Goal: Check status: Check status

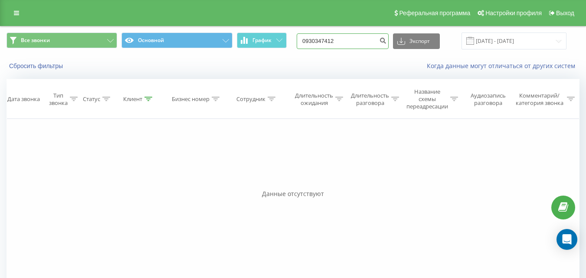
drag, startPoint x: 334, startPoint y: 44, endPoint x: 299, endPoint y: 48, distance: 34.9
click at [298, 49] on div "Все звонки Основной График 0930347412 Экспорт .csv .xls .xlsx 22.06.2025 - 22.0…" at bounding box center [293, 41] width 573 height 17
click at [15, 14] on icon at bounding box center [16, 13] width 5 height 6
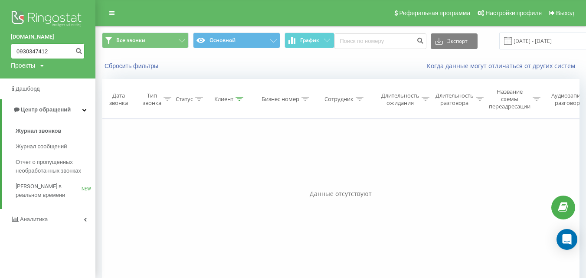
drag, startPoint x: 50, startPoint y: 48, endPoint x: 1, endPoint y: 52, distance: 49.2
click at [4, 53] on div "aqb.com.ua 0930347412 Проекты aqb.com.ua" at bounding box center [47, 39] width 95 height 79
click at [48, 108] on span "Центр обращений" at bounding box center [46, 109] width 50 height 7
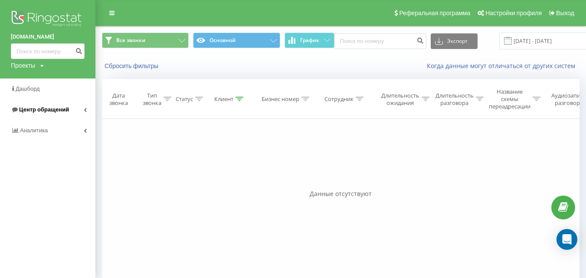
click at [59, 111] on span "Центр обращений" at bounding box center [44, 109] width 50 height 7
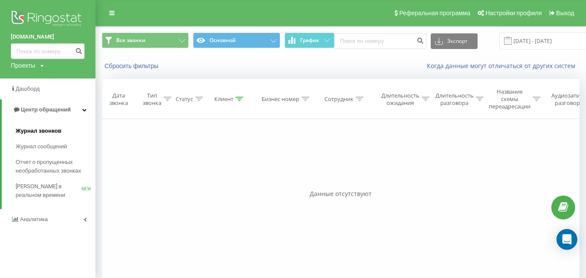
click at [58, 128] on span "Журнал звонков" at bounding box center [39, 131] width 46 height 9
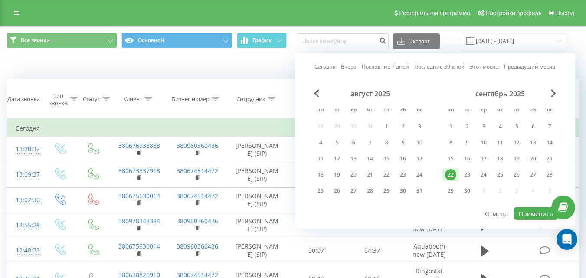
click at [523, 215] on button "Применить" at bounding box center [536, 213] width 44 height 13
type input "[DATE] - [DATE]"
